Goal: Navigation & Orientation: Find specific page/section

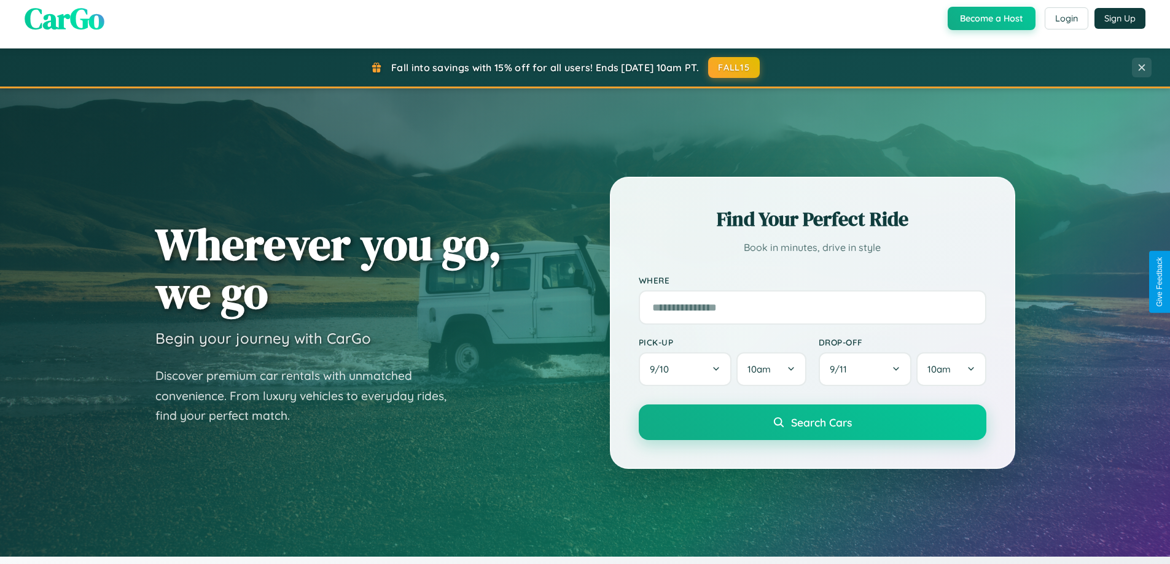
scroll to position [845, 0]
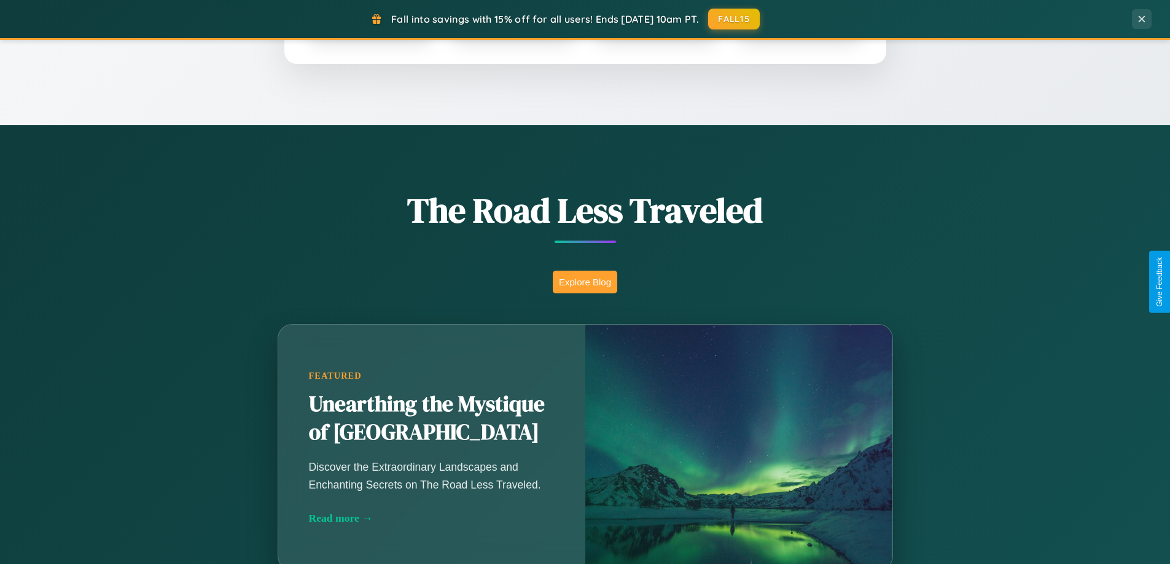
click at [584, 282] on button "Explore Blog" at bounding box center [585, 282] width 64 height 23
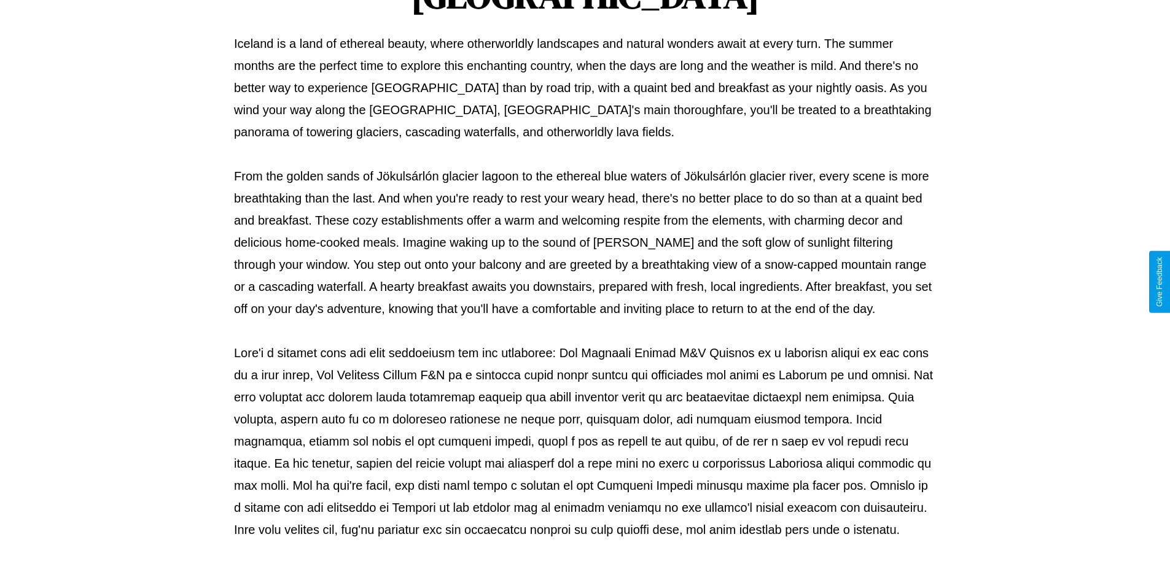
scroll to position [397, 0]
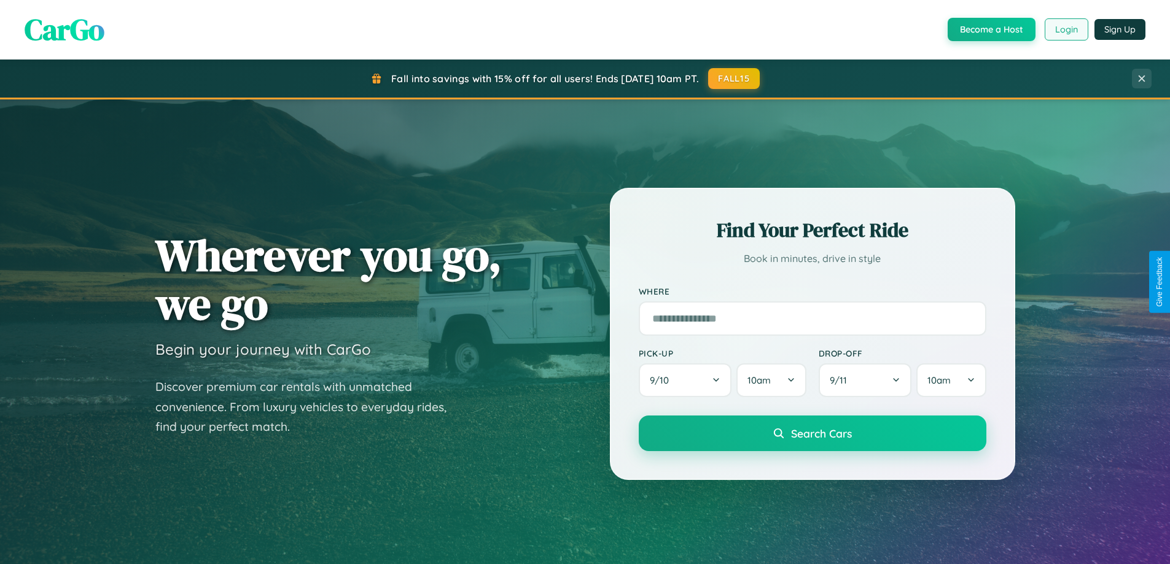
click at [1065, 29] on button "Login" at bounding box center [1066, 29] width 44 height 22
